Goal: Navigation & Orientation: Locate item on page

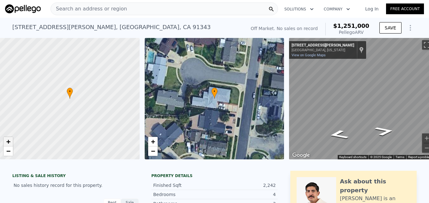
click at [8, 143] on span "+" at bounding box center [8, 141] width 4 height 8
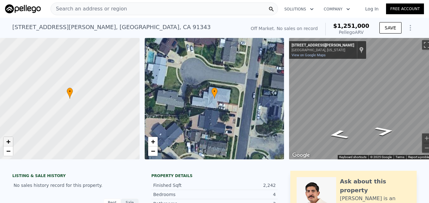
click at [8, 143] on span "+" at bounding box center [8, 141] width 4 height 8
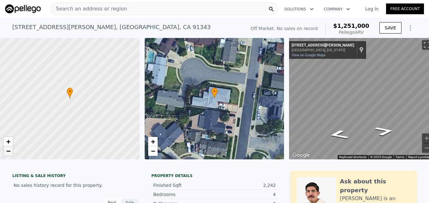
click at [8, 151] on span "−" at bounding box center [8, 151] width 4 height 8
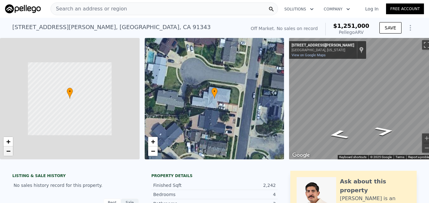
click at [8, 151] on span "−" at bounding box center [8, 151] width 4 height 8
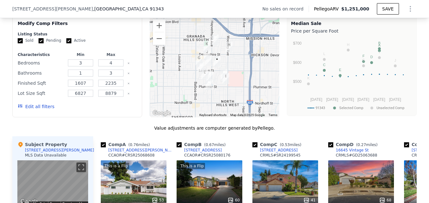
scroll to position [426, 0]
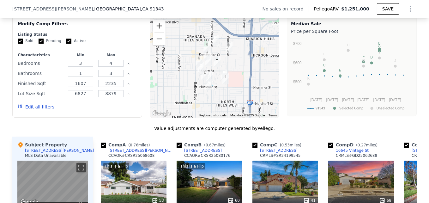
click at [154, 28] on button "Zoom in" at bounding box center [159, 26] width 13 height 13
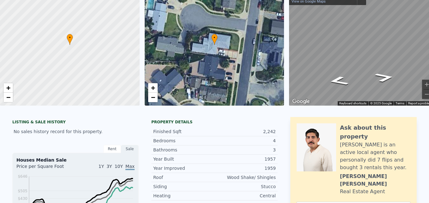
scroll to position [2, 0]
